Goal: Transaction & Acquisition: Book appointment/travel/reservation

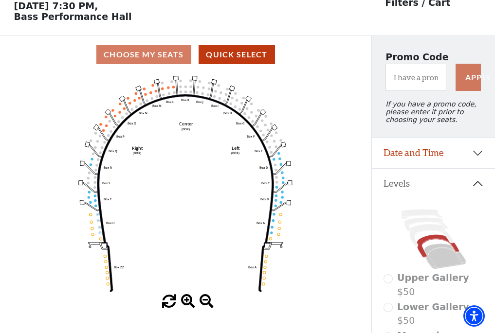
scroll to position [45, 0]
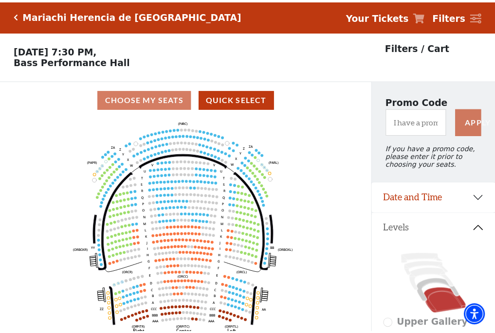
scroll to position [45, 0]
